Goal: Transaction & Acquisition: Purchase product/service

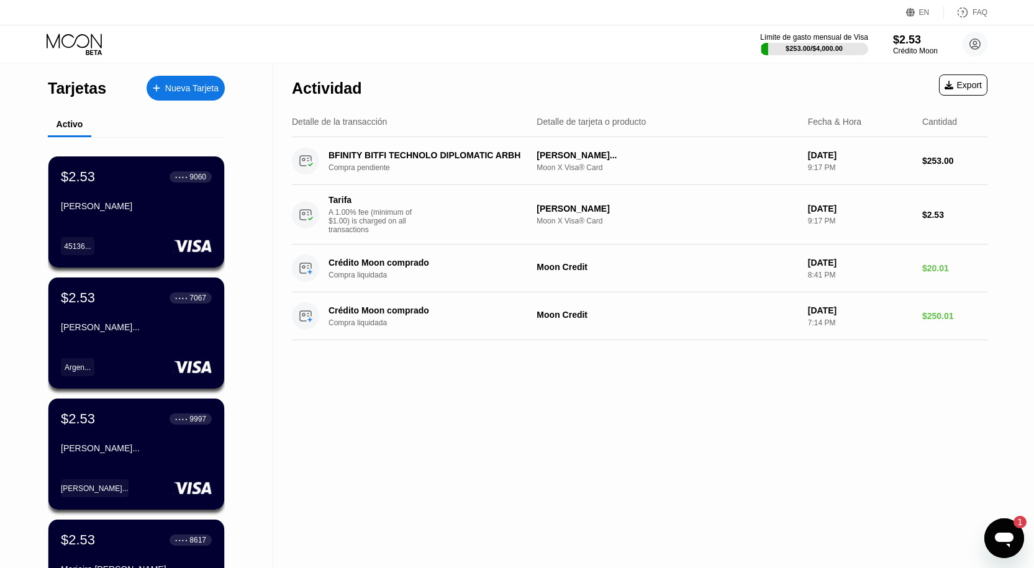
click at [660, 548] on div "Actividad Export Detalle de la transacción Detalle de tarjeta o producto Fecha …" at bounding box center [639, 426] width 733 height 727
click at [892, 51] on div "Límite de gasto mensual de Visa $253.00 / $4,000.00 $2.53 Crédito Moon Yuneidi …" at bounding box center [873, 44] width 227 height 25
click at [916, 38] on div "$2.53" at bounding box center [914, 39] width 45 height 13
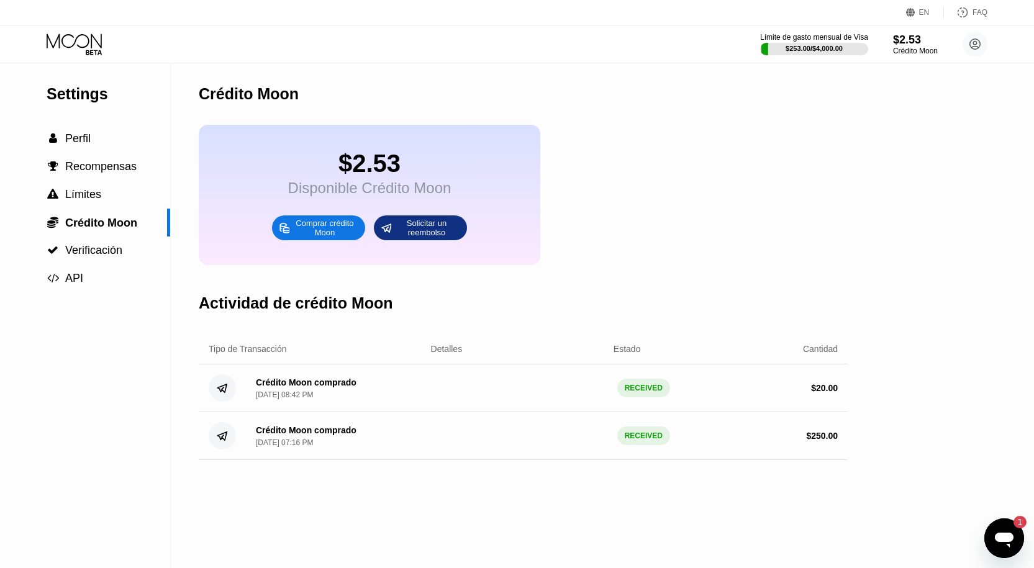
click at [323, 238] on div "Comprar crédito Moon" at bounding box center [325, 228] width 68 height 20
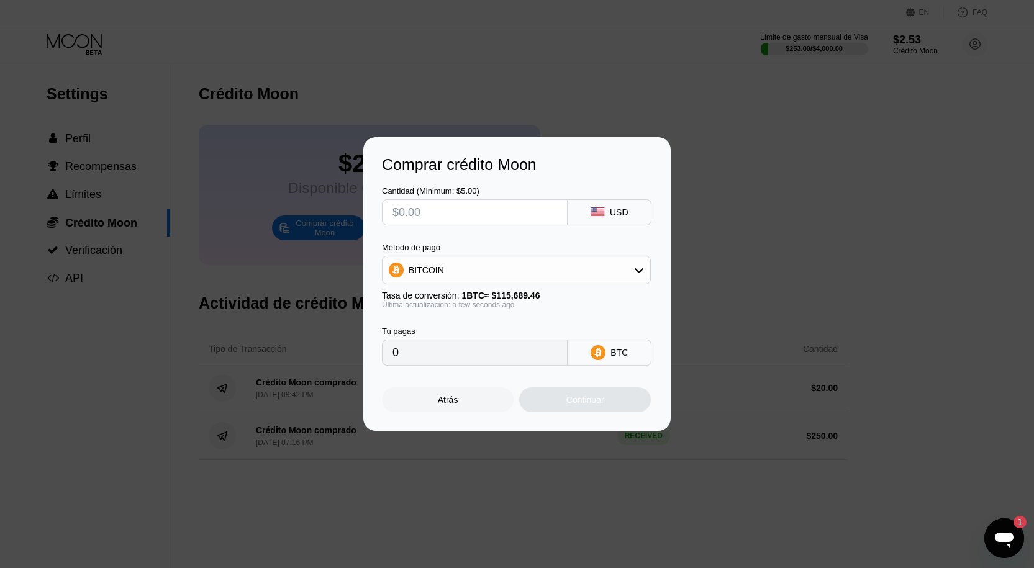
click at [420, 203] on input "text" at bounding box center [474, 212] width 165 height 25
type input "$1"
type input "0.00000865"
type input "$15"
type input "0.00012966"
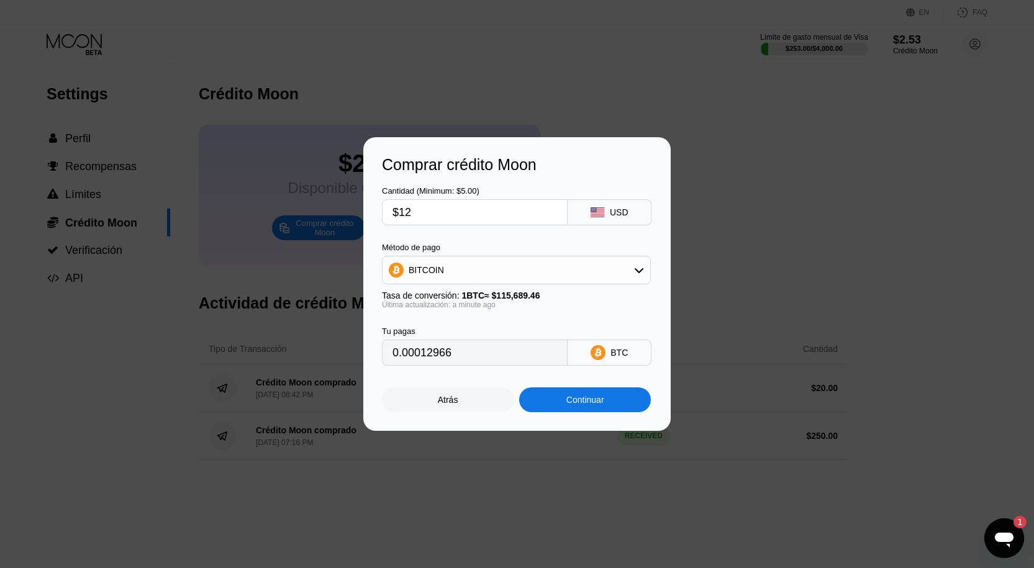
type input "$125"
type input "0.00108048"
type input "$125"
click at [522, 261] on div "BITCOIN" at bounding box center [516, 270] width 268 height 25
drag, startPoint x: 521, startPoint y: 336, endPoint x: 532, endPoint y: 345, distance: 14.5
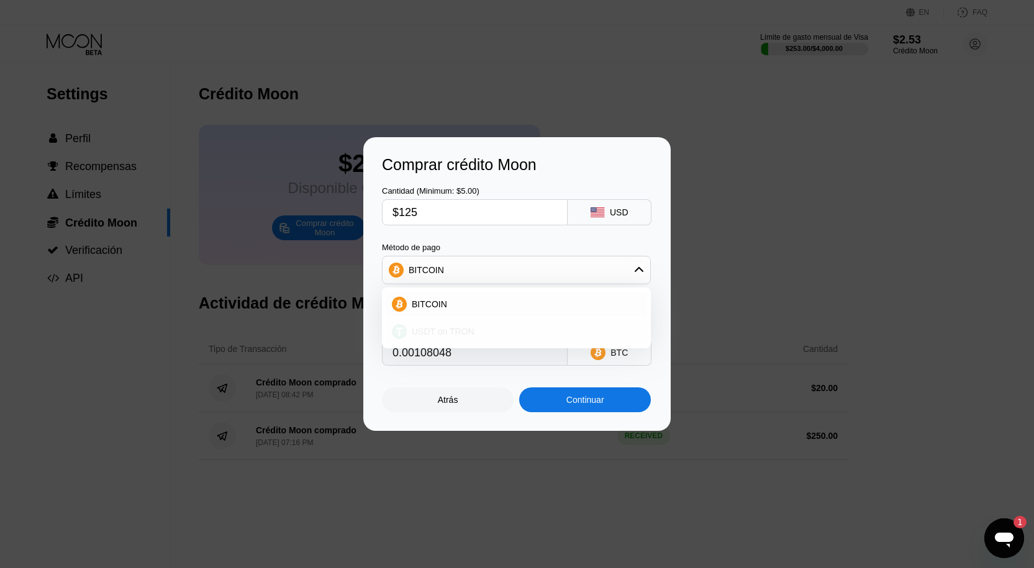
click at [520, 336] on div "USDT on TRON" at bounding box center [524, 332] width 234 height 10
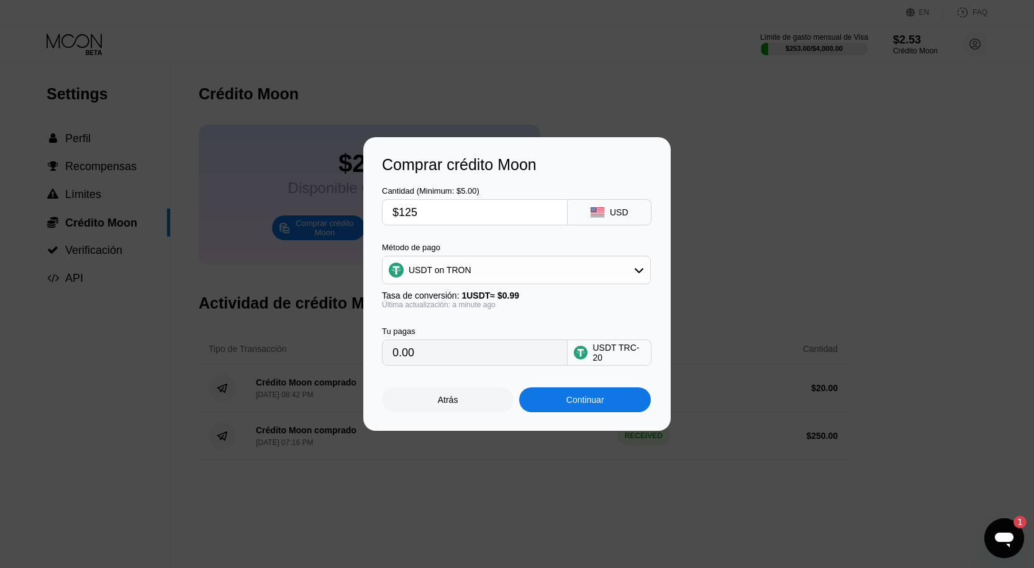
type input "126.26"
click at [568, 405] on div "Continuar" at bounding box center [585, 400] width 38 height 10
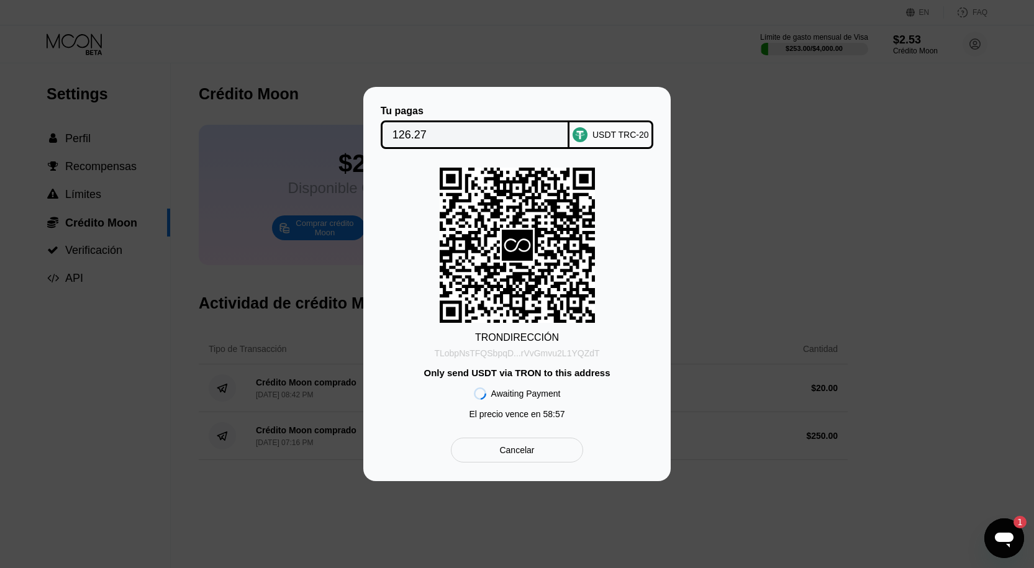
click at [562, 355] on div "TLobpNsTFQSbpqD...rVvGmvu2L1YQZdT" at bounding box center [516, 353] width 165 height 10
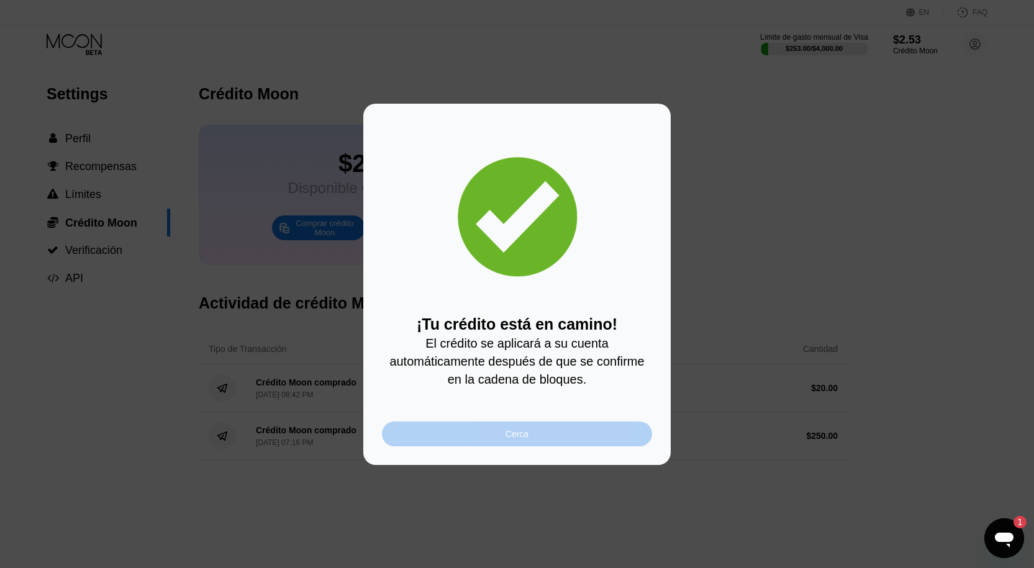
click at [617, 444] on div "Cerca" at bounding box center [517, 434] width 270 height 25
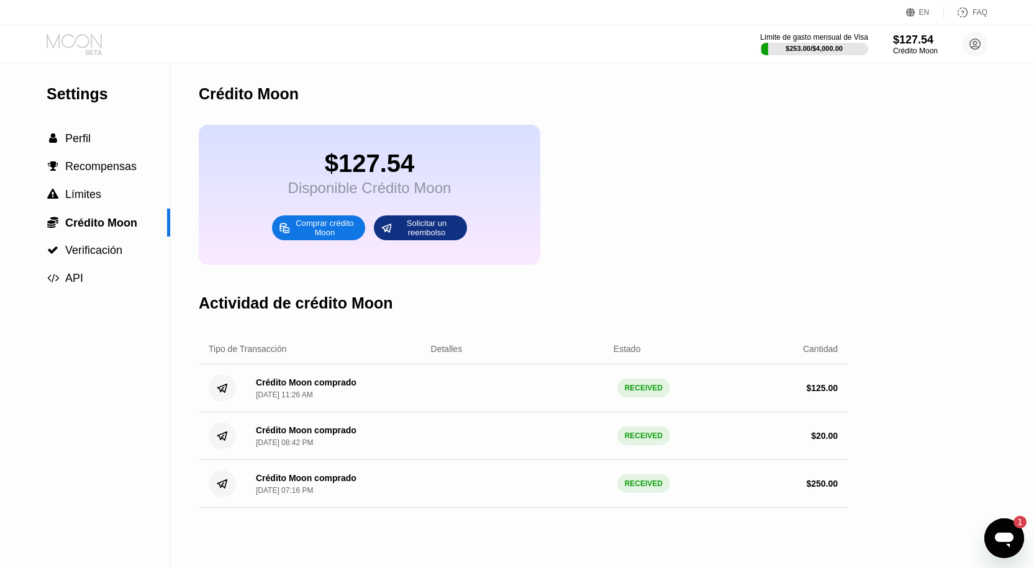
click at [66, 42] on icon at bounding box center [76, 45] width 58 height 22
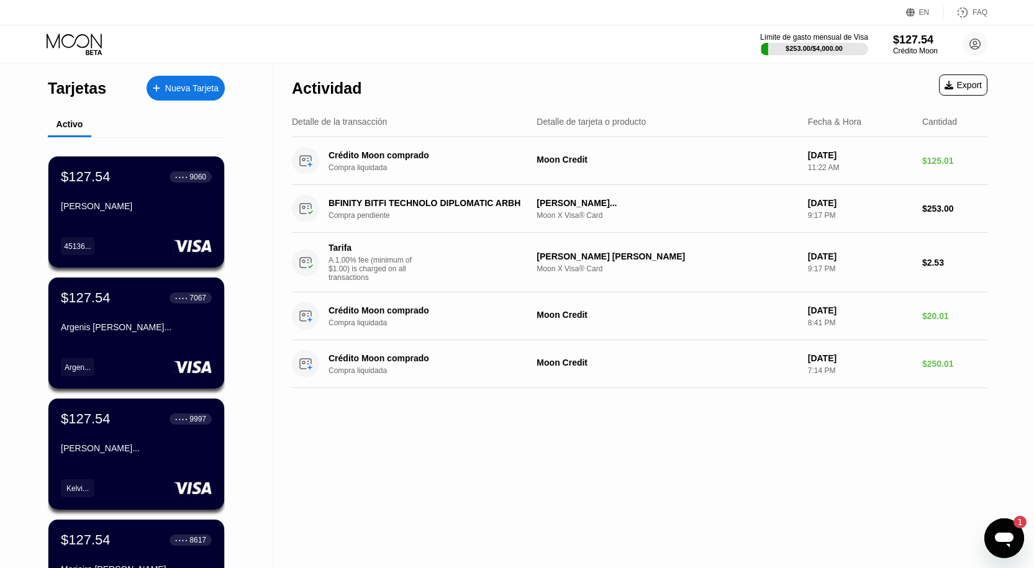
click at [210, 89] on div "Nueva Tarjeta" at bounding box center [191, 88] width 53 height 11
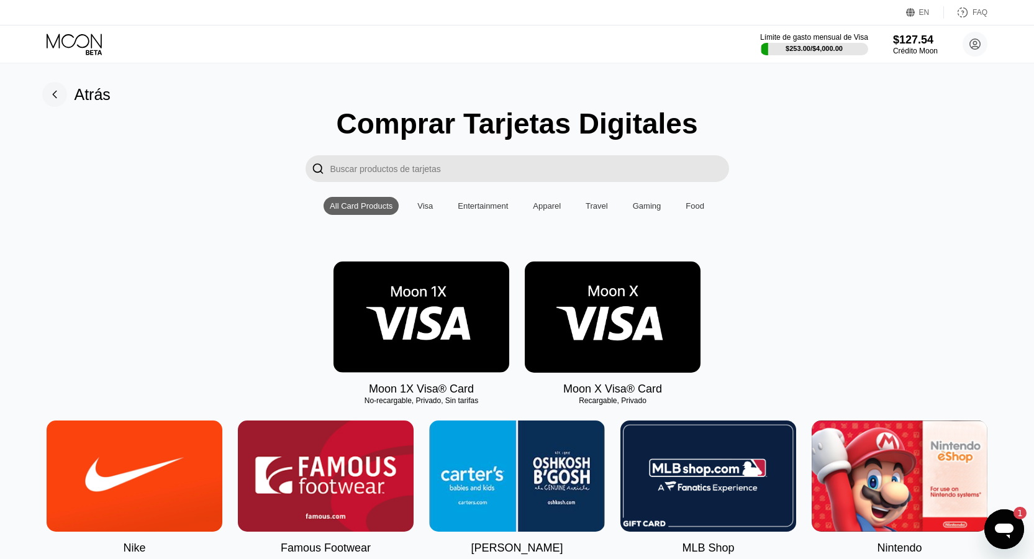
click at [588, 320] on img at bounding box center [613, 316] width 176 height 111
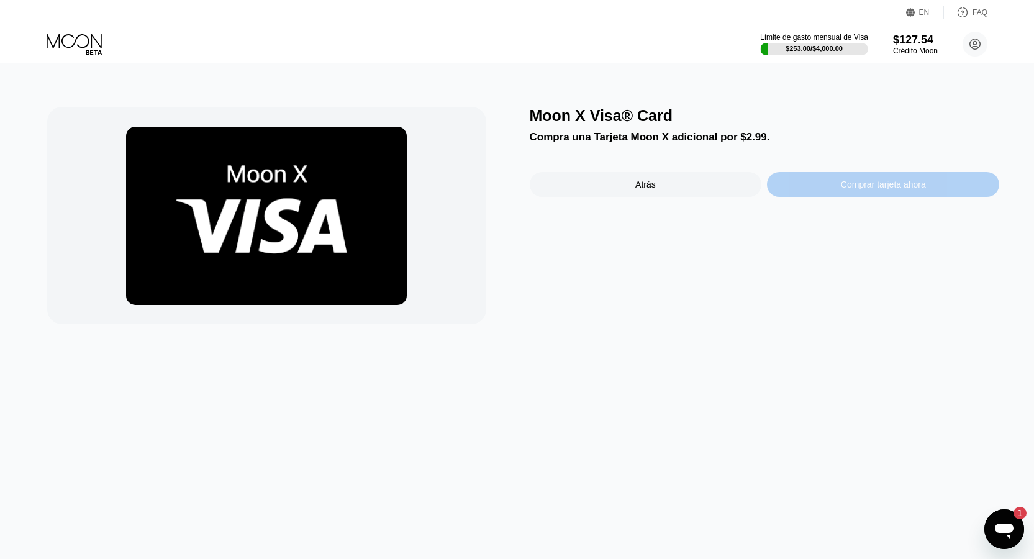
click at [827, 191] on div "Comprar tarjeta ahora" at bounding box center [883, 184] width 232 height 25
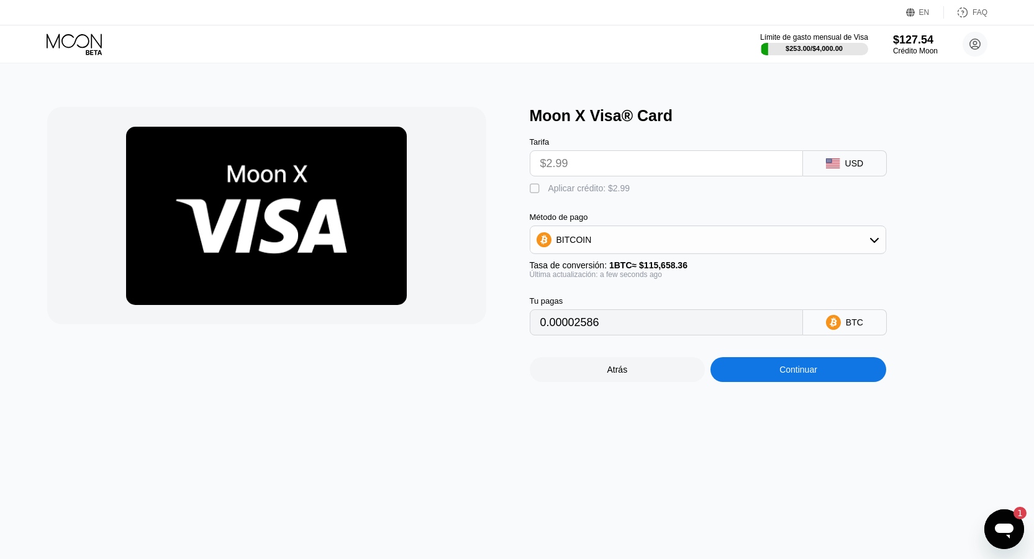
click at [579, 193] on div "Aplicar crédito: $2.99" at bounding box center [589, 188] width 82 height 10
type input "0"
click at [761, 378] on div "Continuar" at bounding box center [798, 369] width 176 height 25
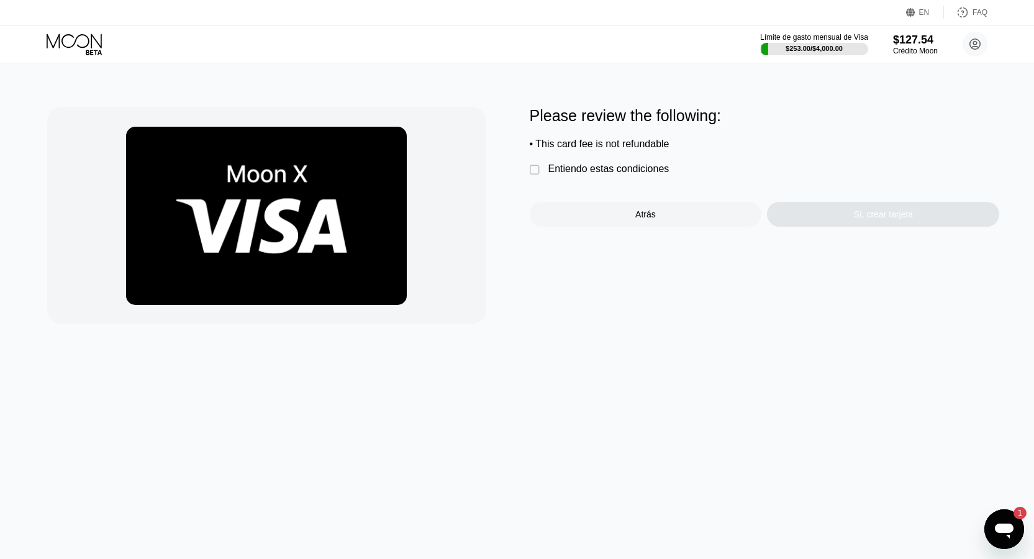
click at [620, 174] on div "Entiendo estas condiciones" at bounding box center [608, 168] width 121 height 11
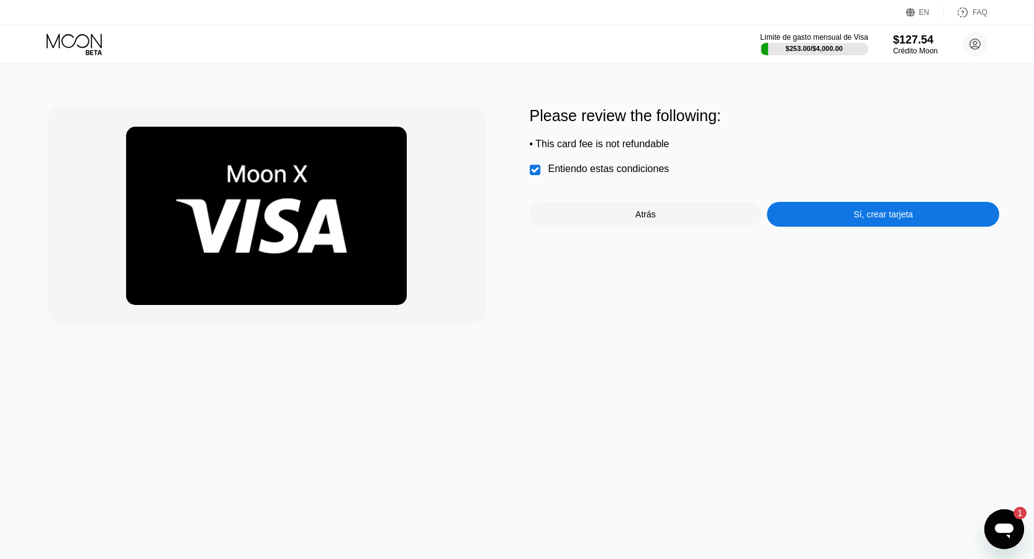
click at [620, 174] on div "Entiendo estas condiciones" at bounding box center [608, 168] width 121 height 11
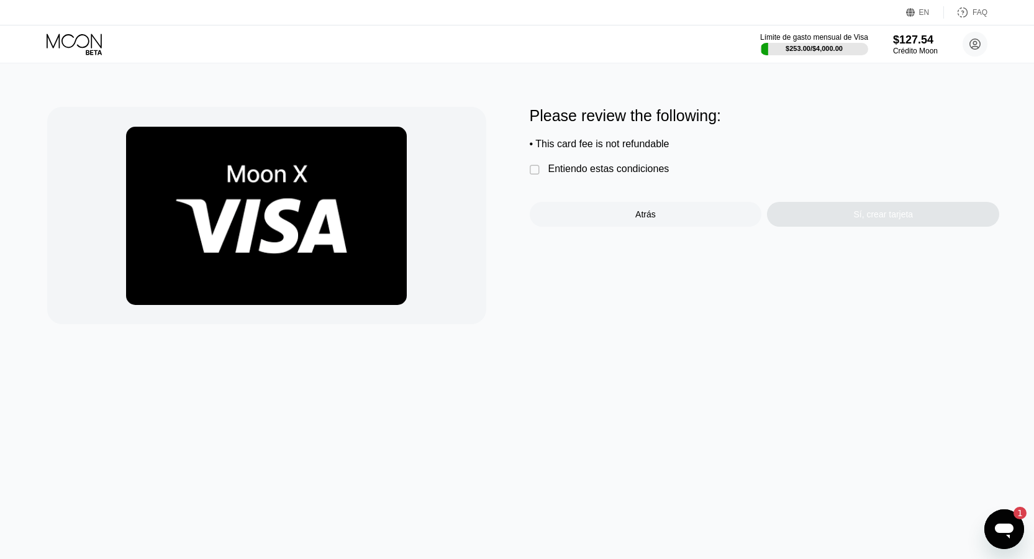
click at [641, 176] on div " Entiendo estas condiciones" at bounding box center [603, 169] width 146 height 13
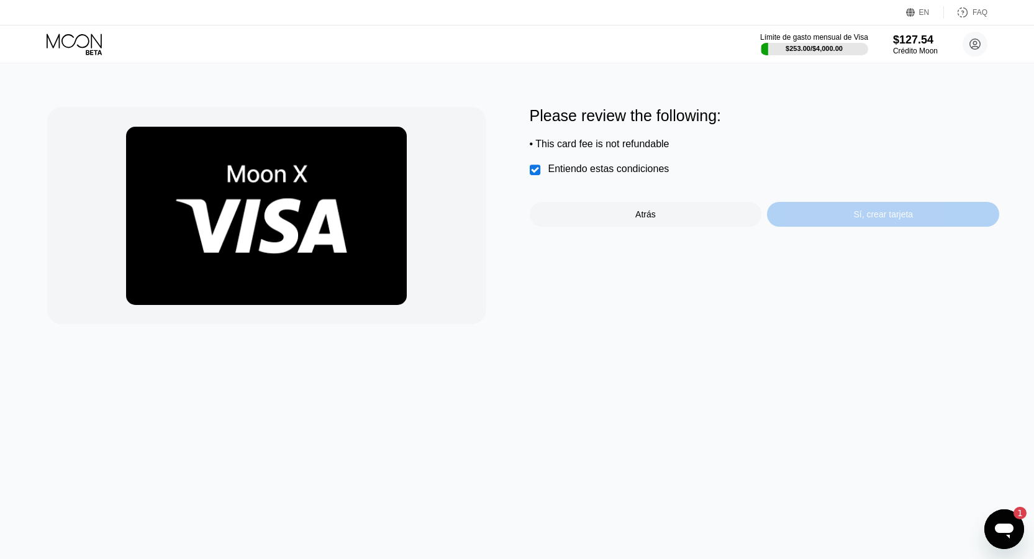
click at [795, 217] on div "Sí, crear tarjeta" at bounding box center [883, 214] width 232 height 25
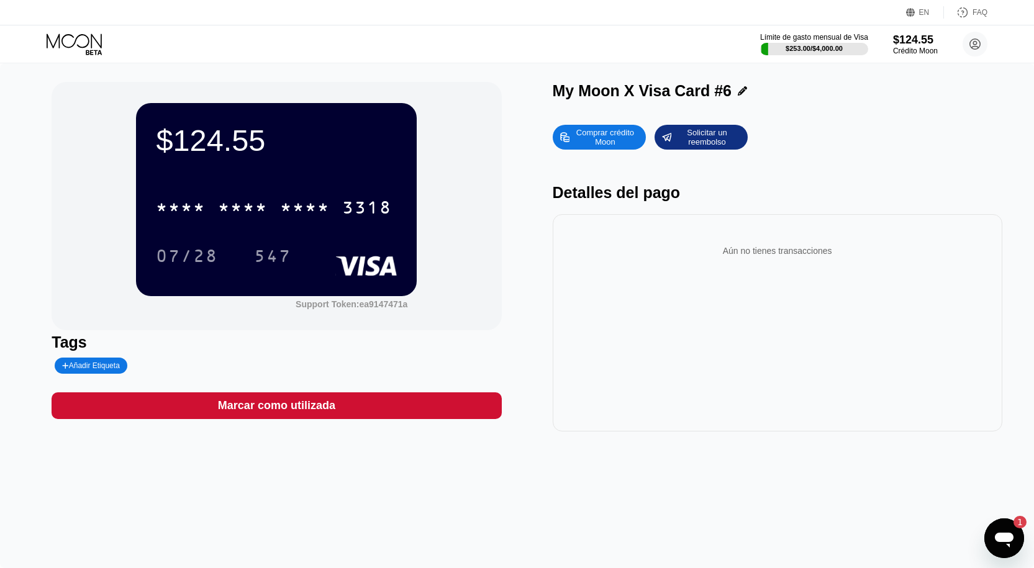
click at [741, 91] on div "My Moon X Visa Card #6" at bounding box center [778, 91] width 450 height 18
click at [741, 91] on icon at bounding box center [742, 90] width 9 height 9
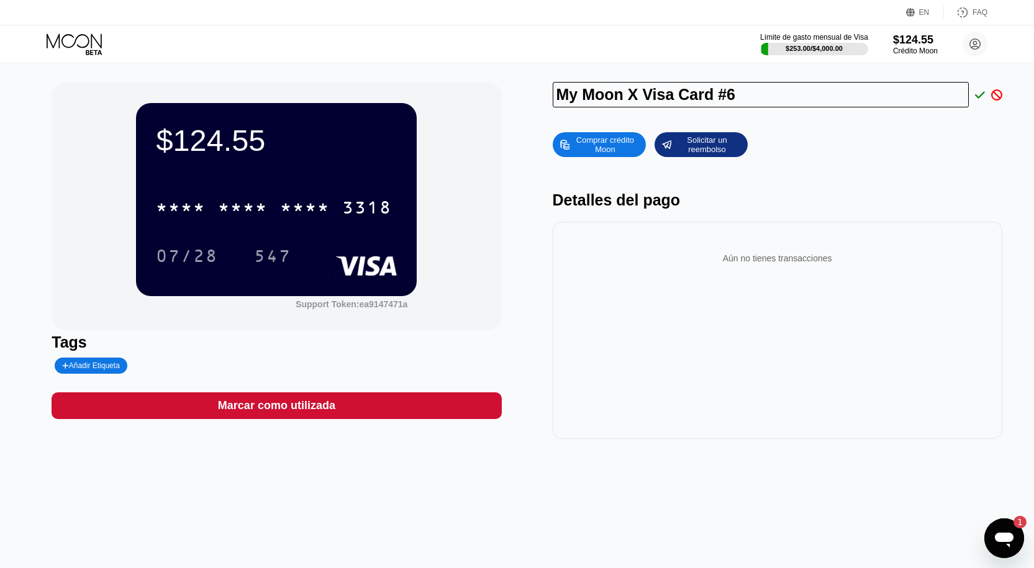
drag, startPoint x: 739, startPoint y: 96, endPoint x: 451, endPoint y: 80, distance: 287.9
click at [451, 80] on div "$124.55 * * * * * * * * * * * * 3318 07/28 547 Support Token: ea9147471a Tags A…" at bounding box center [517, 315] width 1034 height 505
type input "g"
drag, startPoint x: 873, startPoint y: 104, endPoint x: 506, endPoint y: 127, distance: 367.7
click at [506, 127] on div "$124.55 * * * * * * * * * * * * 3318 07/28 547 Support Token: ea9147471a Tags A…" at bounding box center [517, 260] width 931 height 357
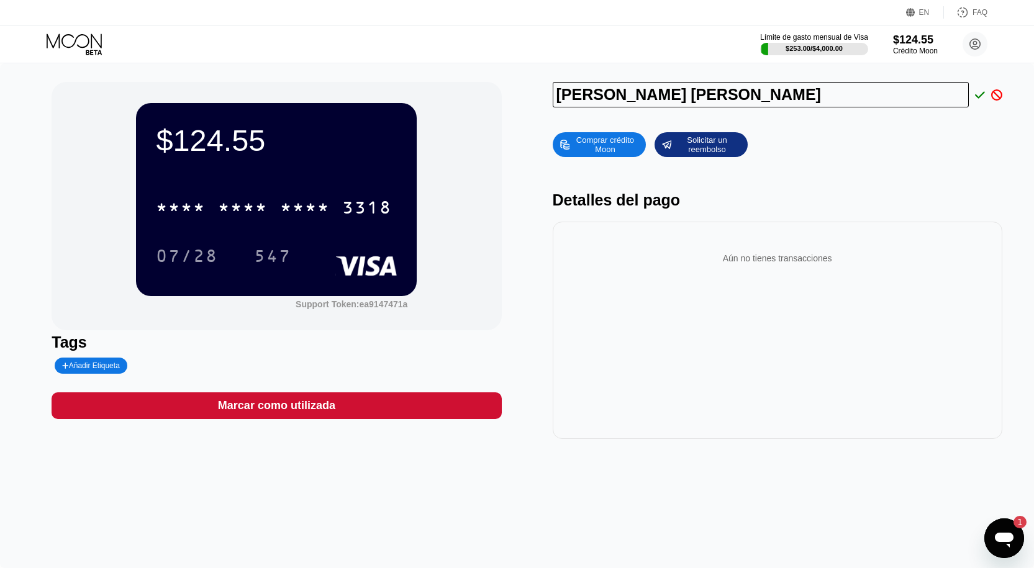
type input "GIOMAR ANDERSON NUÑEZ BERMUDEZ"
click at [984, 100] on icon at bounding box center [980, 94] width 10 height 11
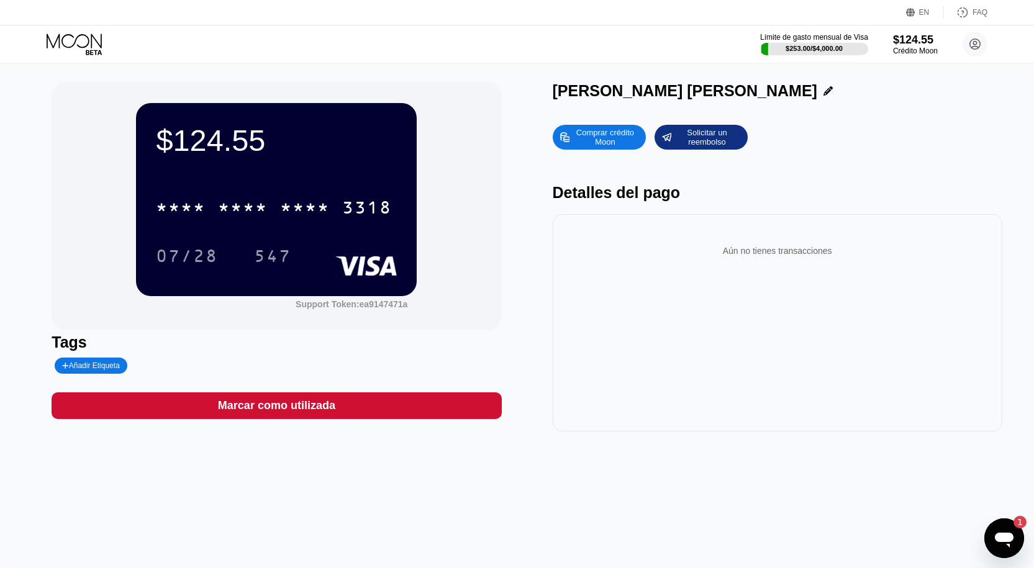
click at [98, 369] on div "Añadir Etiqueta" at bounding box center [91, 365] width 58 height 9
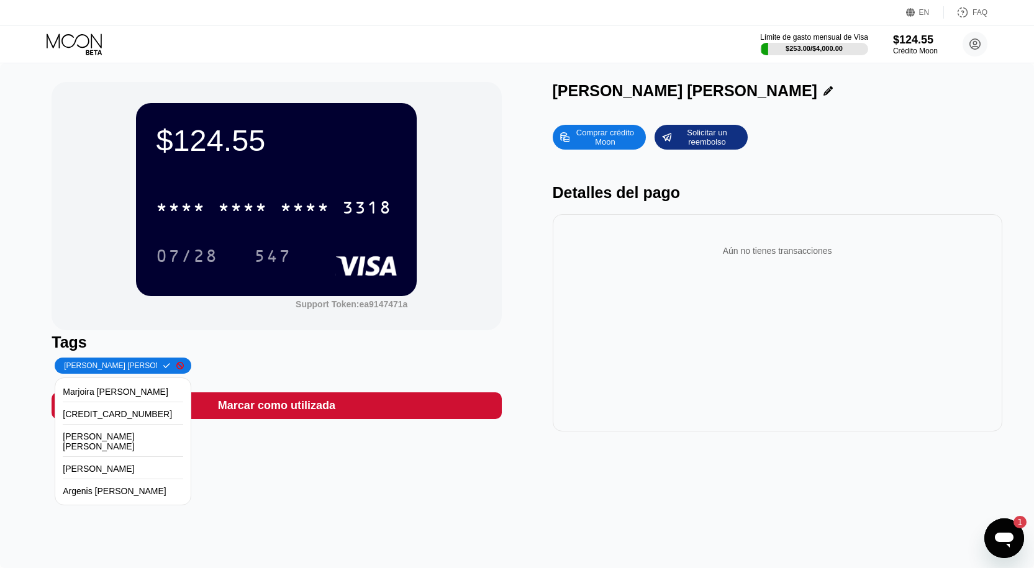
scroll to position [0, 45]
type input "GIOMAR ANDERSON NUÑEZ BERMUDEZ"
click at [163, 368] on icon at bounding box center [166, 365] width 7 height 7
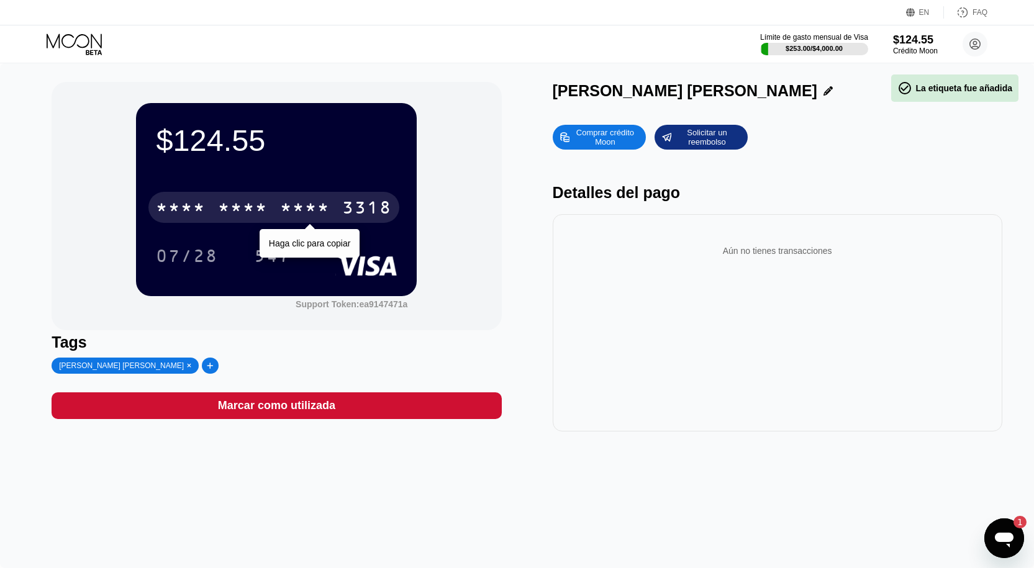
click at [317, 206] on div "* * * *" at bounding box center [305, 209] width 50 height 20
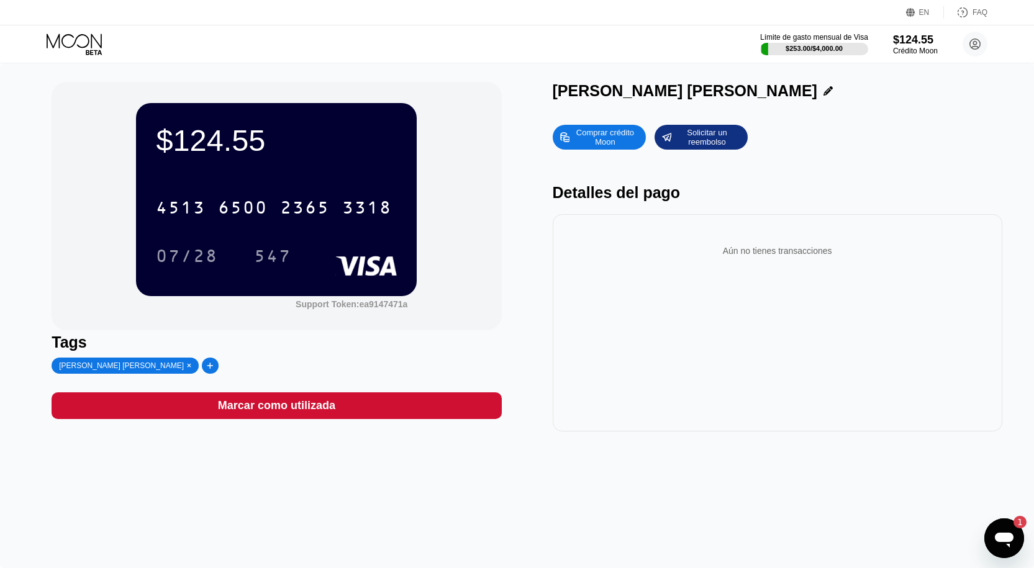
drag, startPoint x: 546, startPoint y: 86, endPoint x: 656, endPoint y: 90, distance: 110.0
click at [659, 91] on div "$124.55 4513 6500 2365 3318 07/28 547 Support Token: ea9147471a Tags GIOMAR AND…" at bounding box center [517, 257] width 931 height 350
drag, startPoint x: 554, startPoint y: 91, endPoint x: 841, endPoint y: 101, distance: 286.4
click at [817, 100] on div "GIOMAR ANDERSON NUÑEZ BERMUDEZ" at bounding box center [685, 91] width 265 height 18
copy div "GIOMAR ANDERSON NUÑEZ BERMUDEZ"
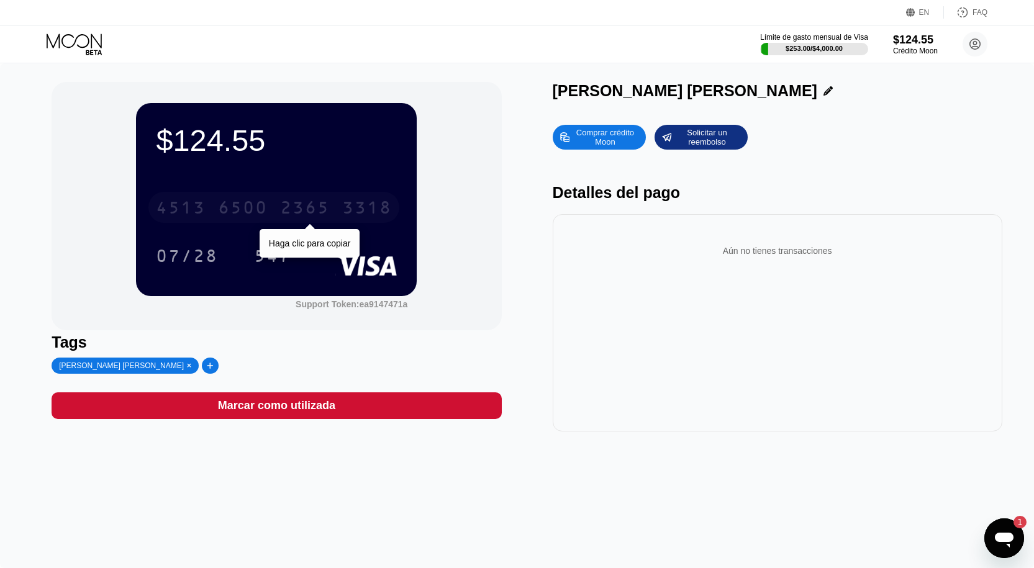
click at [356, 202] on div "3318" at bounding box center [367, 209] width 50 height 20
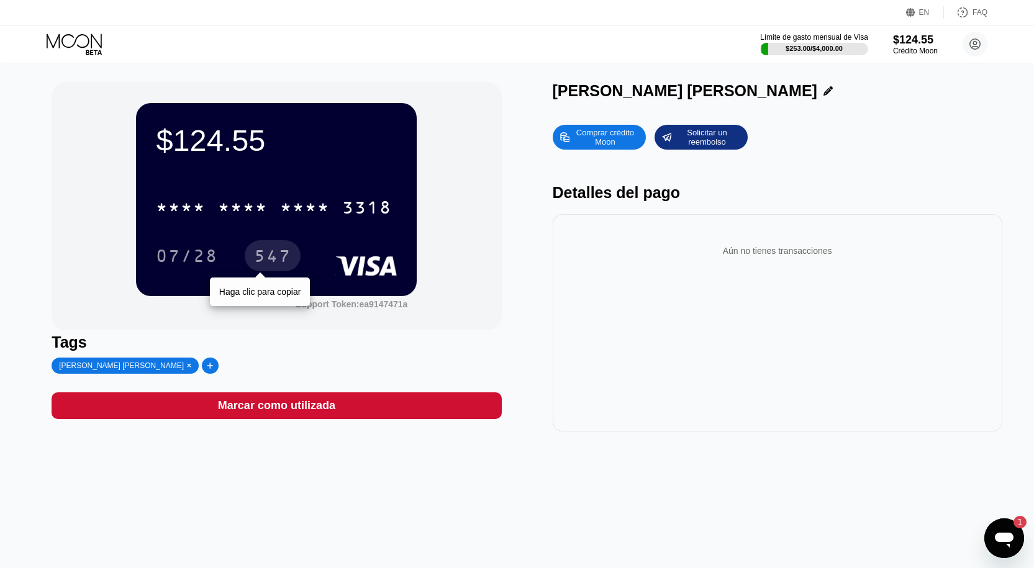
click at [263, 257] on div "547" at bounding box center [272, 258] width 37 height 20
click at [501, 239] on div "$124.55 * * * * * * * * * * * * 3318 07/28 547 Support Token: ea9147471a" at bounding box center [277, 206] width 450 height 248
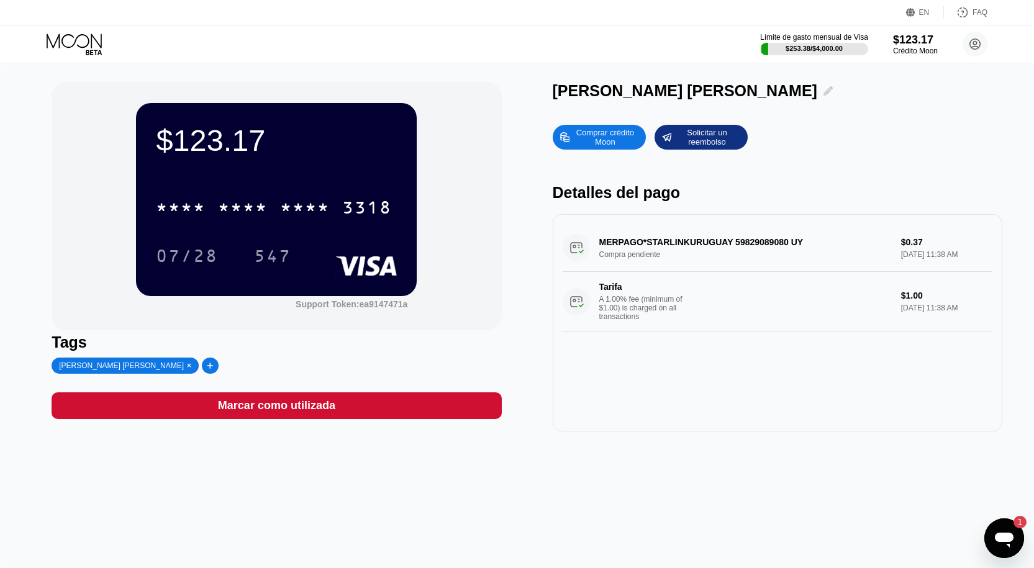
drag, startPoint x: 845, startPoint y: 96, endPoint x: 665, endPoint y: 61, distance: 183.3
click at [665, 61] on div "EN Idioma Select an item Ahorrar FAQ Límite de gasto mensual de Visa $253.38 / …" at bounding box center [517, 284] width 1034 height 568
drag, startPoint x: 535, startPoint y: 93, endPoint x: 631, endPoint y: 94, distance: 96.3
click at [635, 91] on div "$123.17 * * * * * * * * * * * * 3318 07/28 547 Support Token: ea9147471a Tags G…" at bounding box center [517, 257] width 931 height 350
drag, startPoint x: 550, startPoint y: 89, endPoint x: 645, endPoint y: 86, distance: 94.4
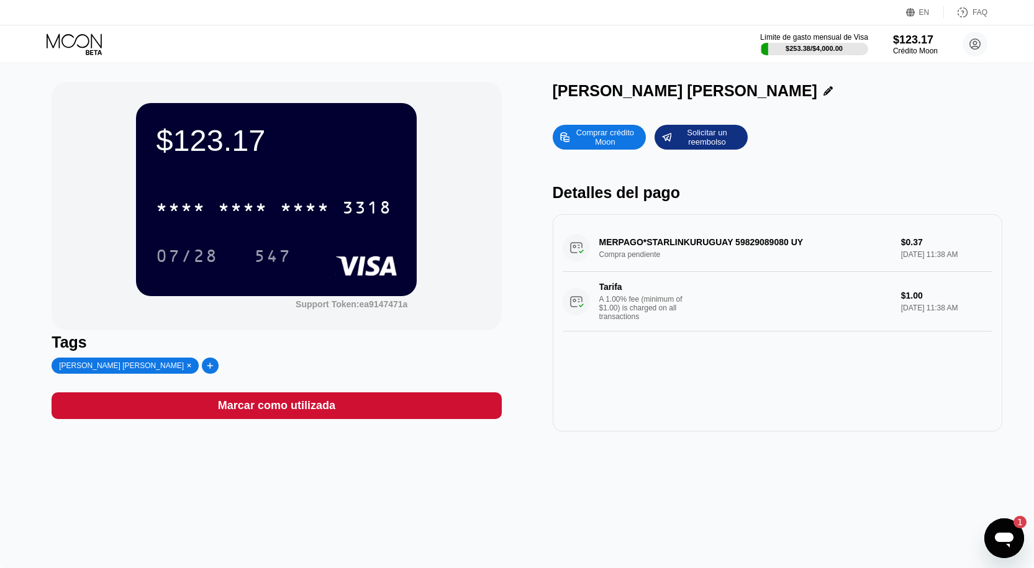
click at [645, 86] on div "$123.17 * * * * * * * * * * * * 3318 07/28 547 Support Token: ea9147471a Tags G…" at bounding box center [517, 257] width 931 height 350
drag, startPoint x: 559, startPoint y: 93, endPoint x: 720, endPoint y: 91, distance: 161.4
click at [720, 91] on div "[PERSON_NAME] [PERSON_NAME]" at bounding box center [685, 91] width 265 height 18
click at [702, 99] on div "[PERSON_NAME] [PERSON_NAME]" at bounding box center [685, 91] width 265 height 18
drag, startPoint x: 554, startPoint y: 94, endPoint x: 849, endPoint y: 102, distance: 295.1
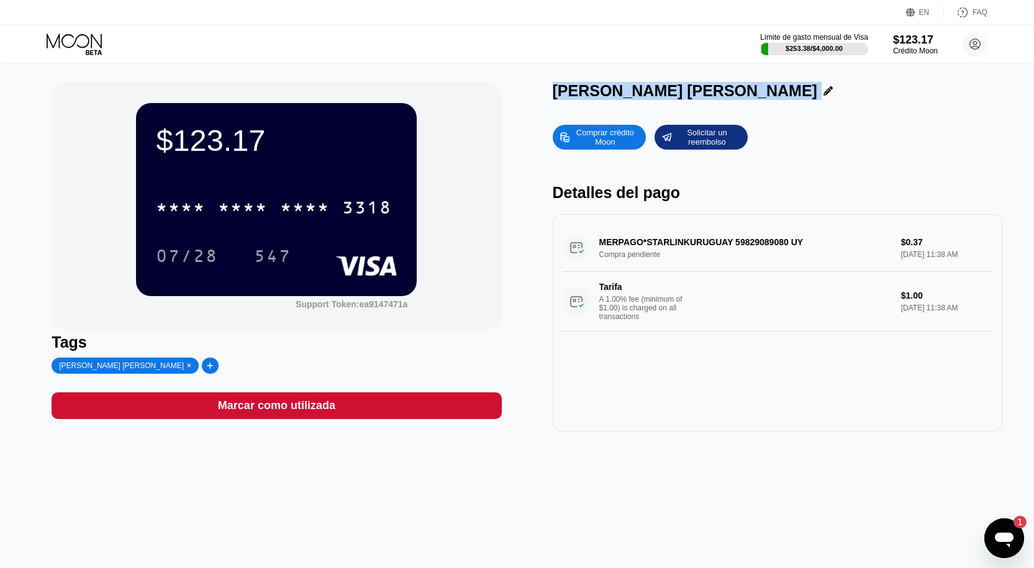
click at [849, 102] on div "[PERSON_NAME] [PERSON_NAME]" at bounding box center [778, 94] width 450 height 24
copy div "GIOMAR ANDERSON NUÑEZ BERMUDEZ Comprar crédito Moon Solicitar un reembolso"
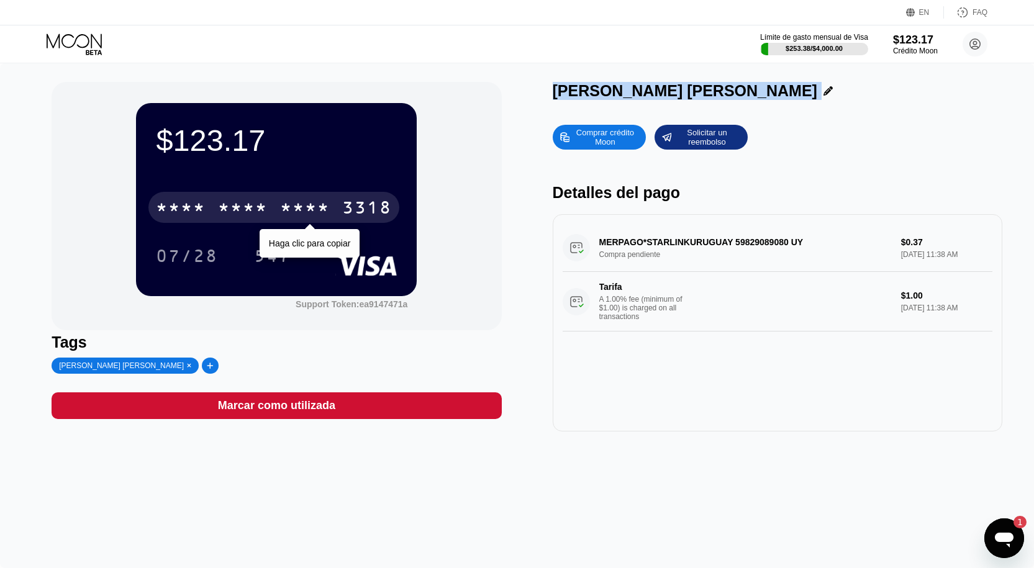
click at [310, 205] on div "* * * *" at bounding box center [305, 209] width 50 height 20
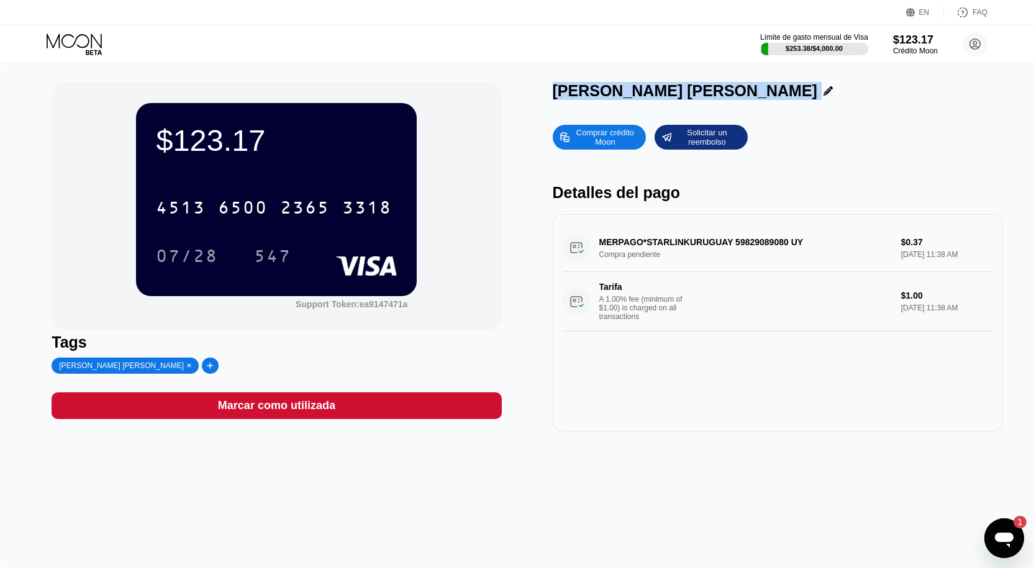
click at [289, 243] on div "547" at bounding box center [273, 255] width 56 height 31
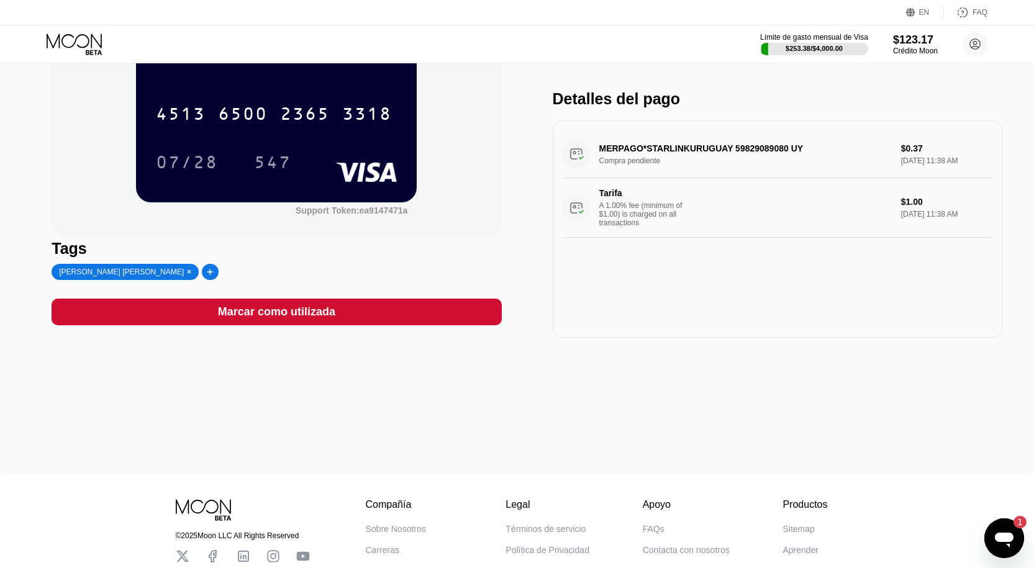
scroll to position [27, 0]
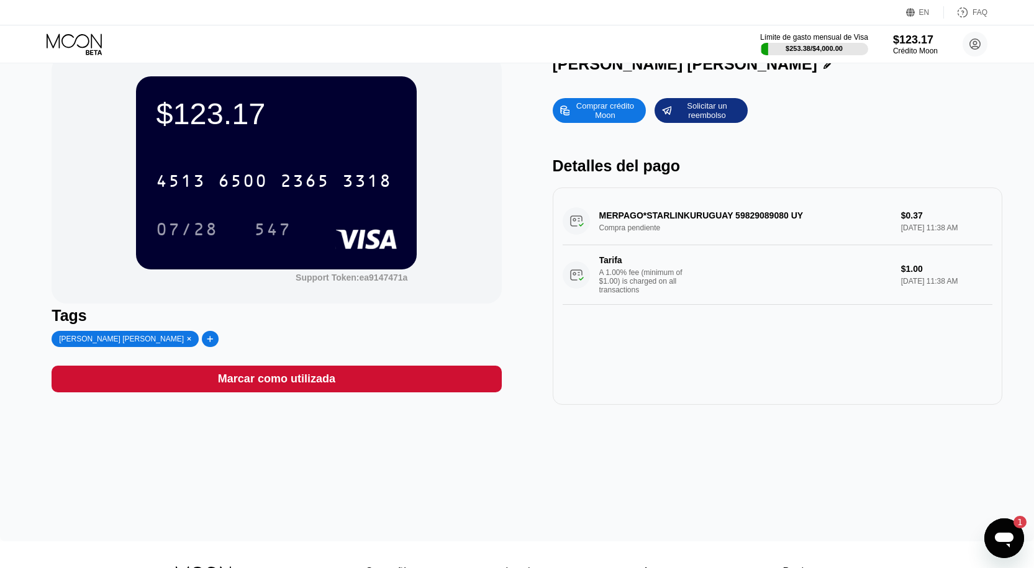
click at [783, 227] on div "MERPAGO*STARLINKURUGUAY 59829089080 UY Compra pendiente $0.37 Aug 22, 2025 11:3…" at bounding box center [778, 250] width 430 height 107
click at [780, 220] on div "MERPAGO*STARLINKURUGUAY 59829089080 UY Compra pendiente $0.37 Aug 22, 2025 11:3…" at bounding box center [778, 250] width 430 height 107
click at [788, 224] on div "MERPAGO*STARLINKURUGUAY 59829089080 UY Compra pendiente $0.37 Aug 22, 2025 11:3…" at bounding box center [778, 250] width 430 height 107
click at [73, 37] on icon at bounding box center [76, 45] width 58 height 22
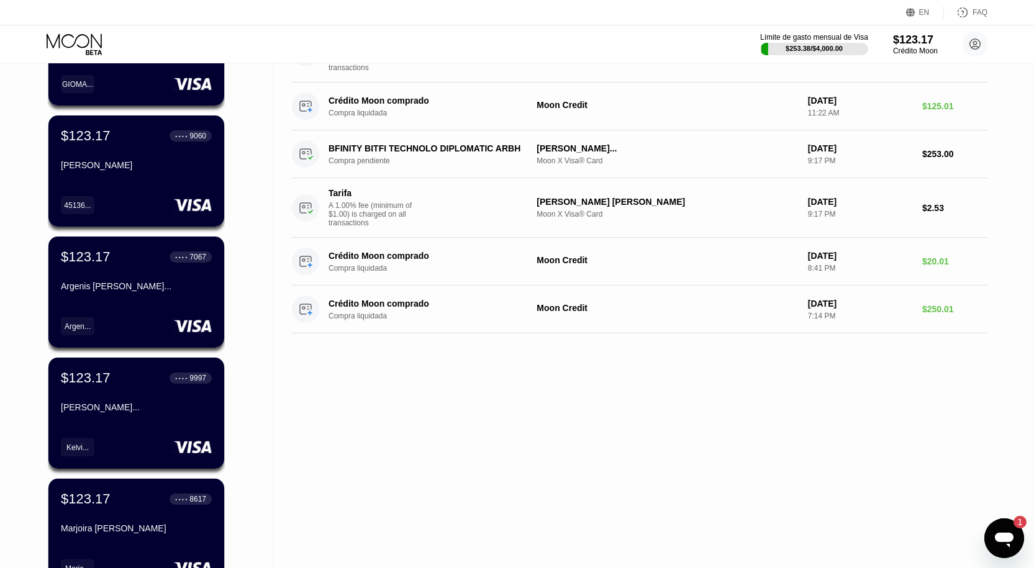
scroll to position [163, 0]
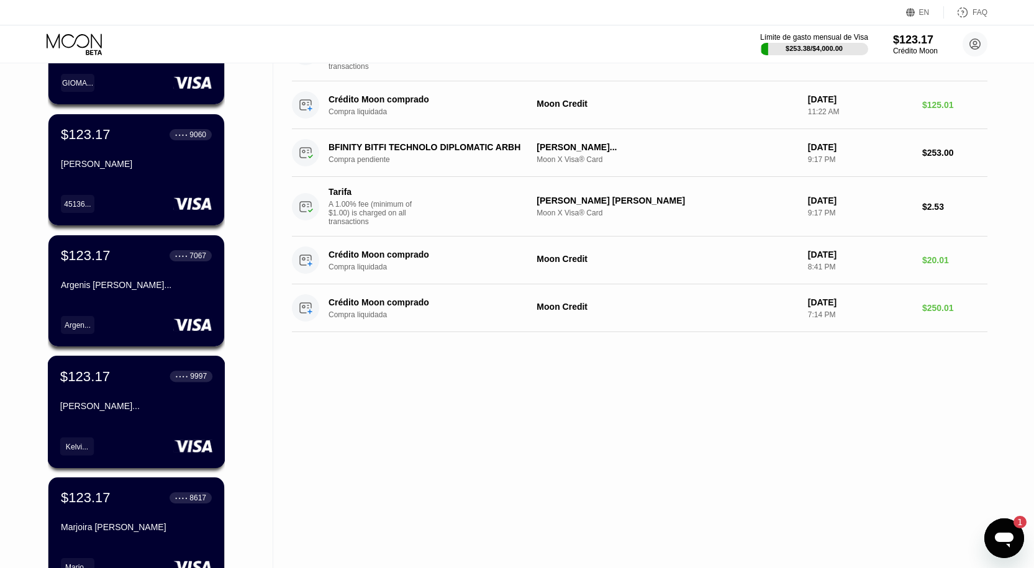
click at [202, 425] on div "$123.17 ● ● ● ● 9997 Kelvis Josegabriel Castillo Ro... Kelvi..." at bounding box center [137, 412] width 178 height 112
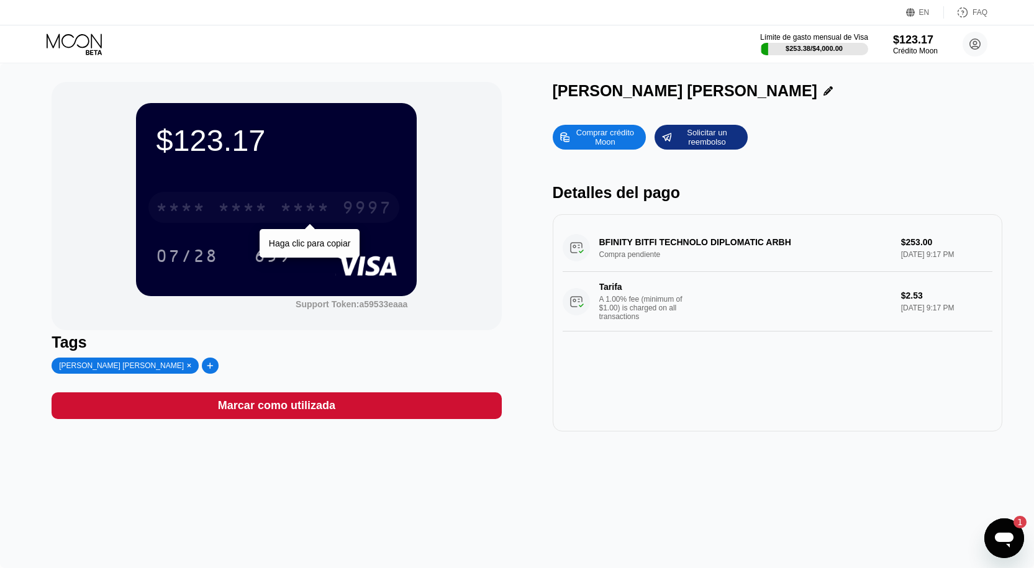
click at [289, 197] on div "* * * * * * * * * * * * 9997" at bounding box center [273, 207] width 251 height 31
